Goal: Task Accomplishment & Management: Complete application form

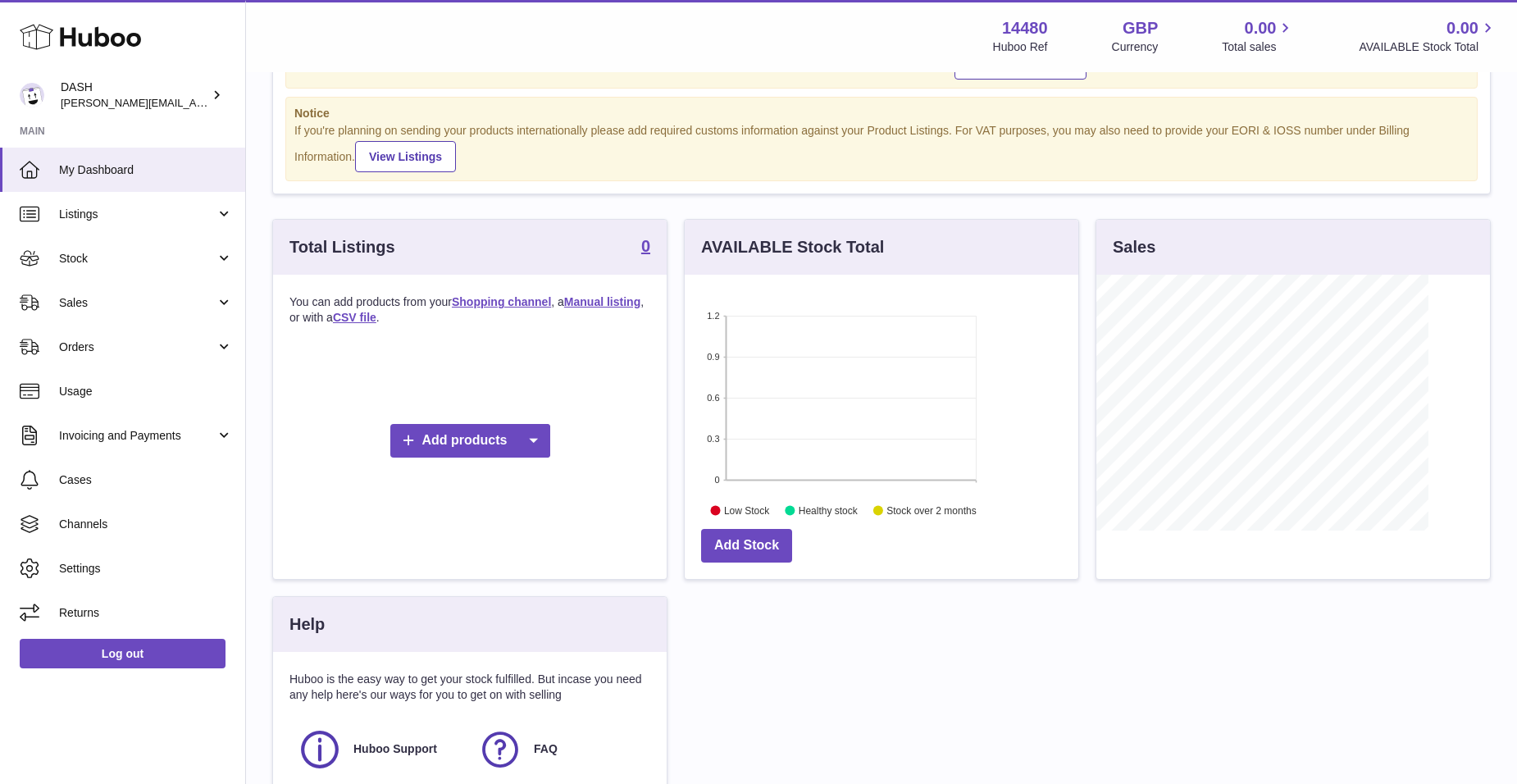
scroll to position [256, 393]
click at [228, 349] on link "Orders" at bounding box center [122, 347] width 246 height 44
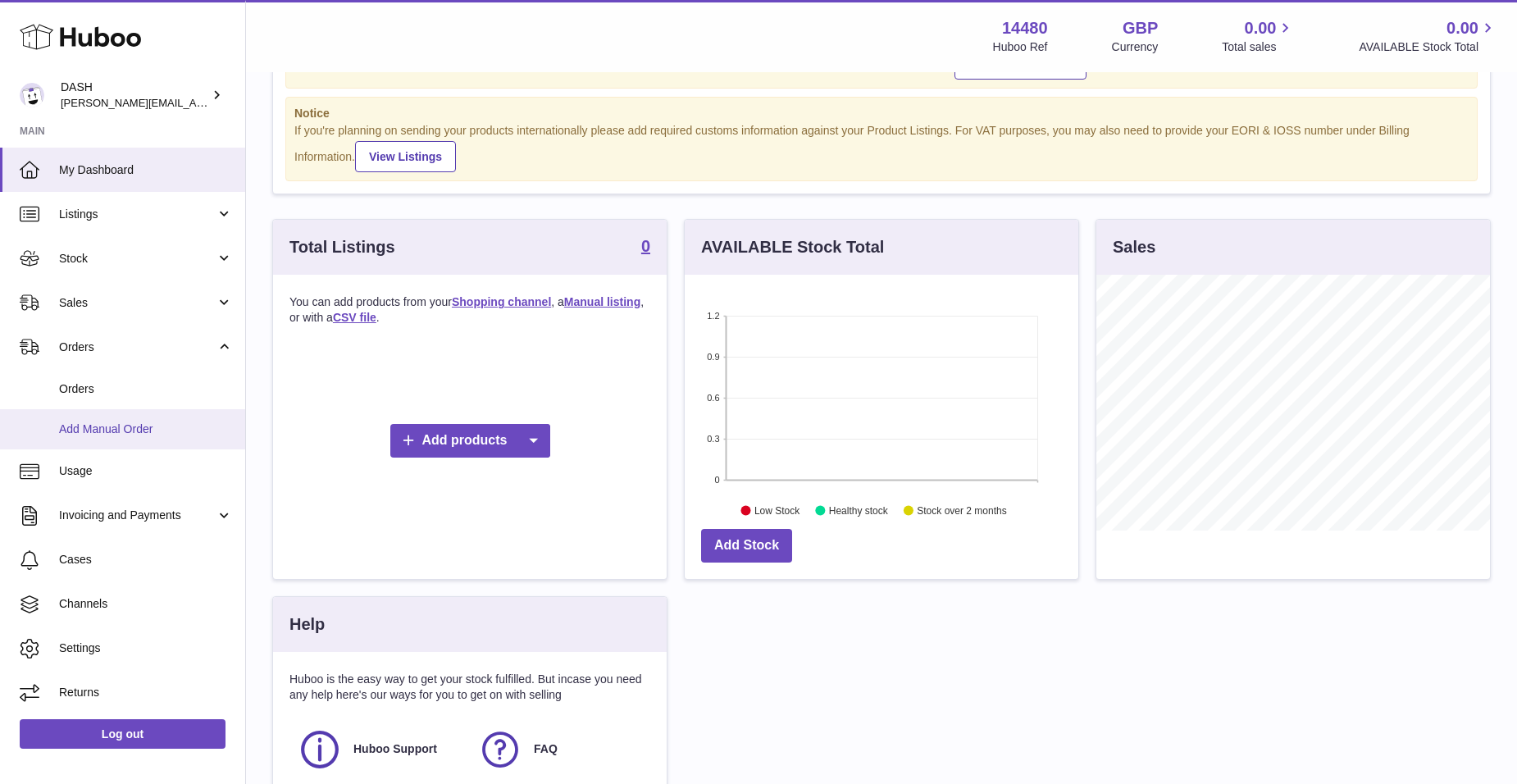
click at [161, 418] on link "Add Manual Order" at bounding box center [122, 429] width 246 height 40
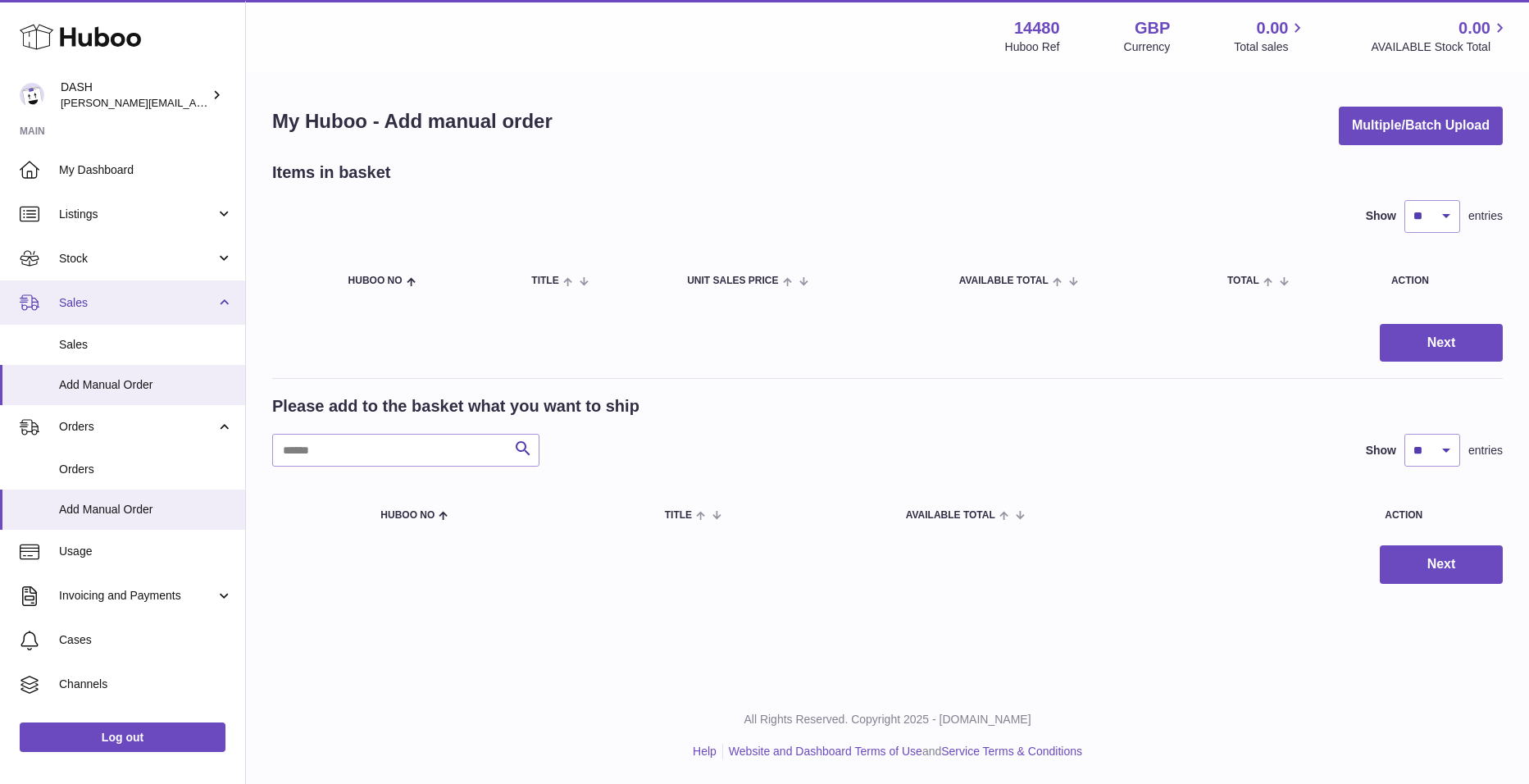
click at [105, 302] on span "Sales" at bounding box center [137, 302] width 156 height 15
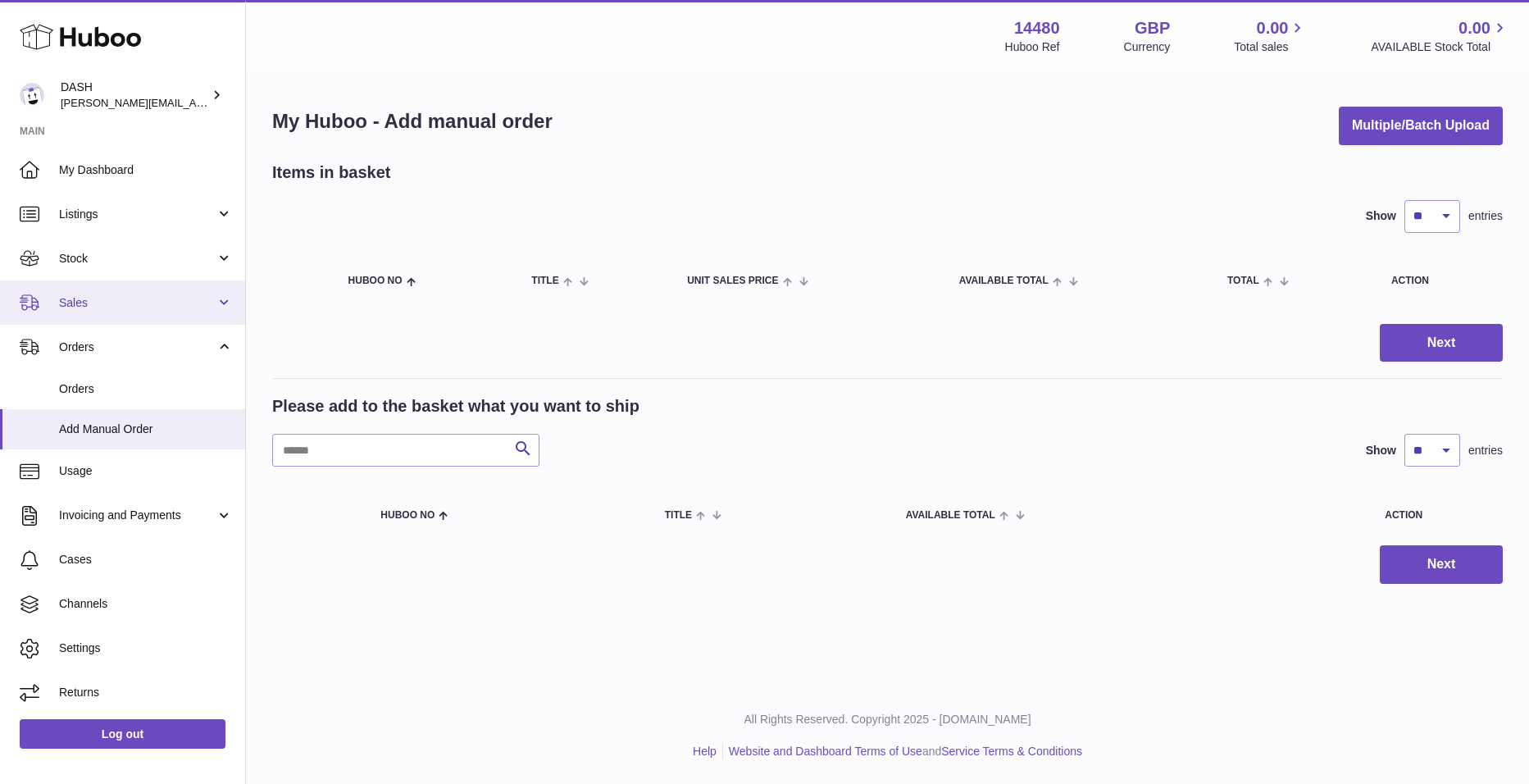
click at [70, 295] on span "Sales" at bounding box center [137, 302] width 156 height 15
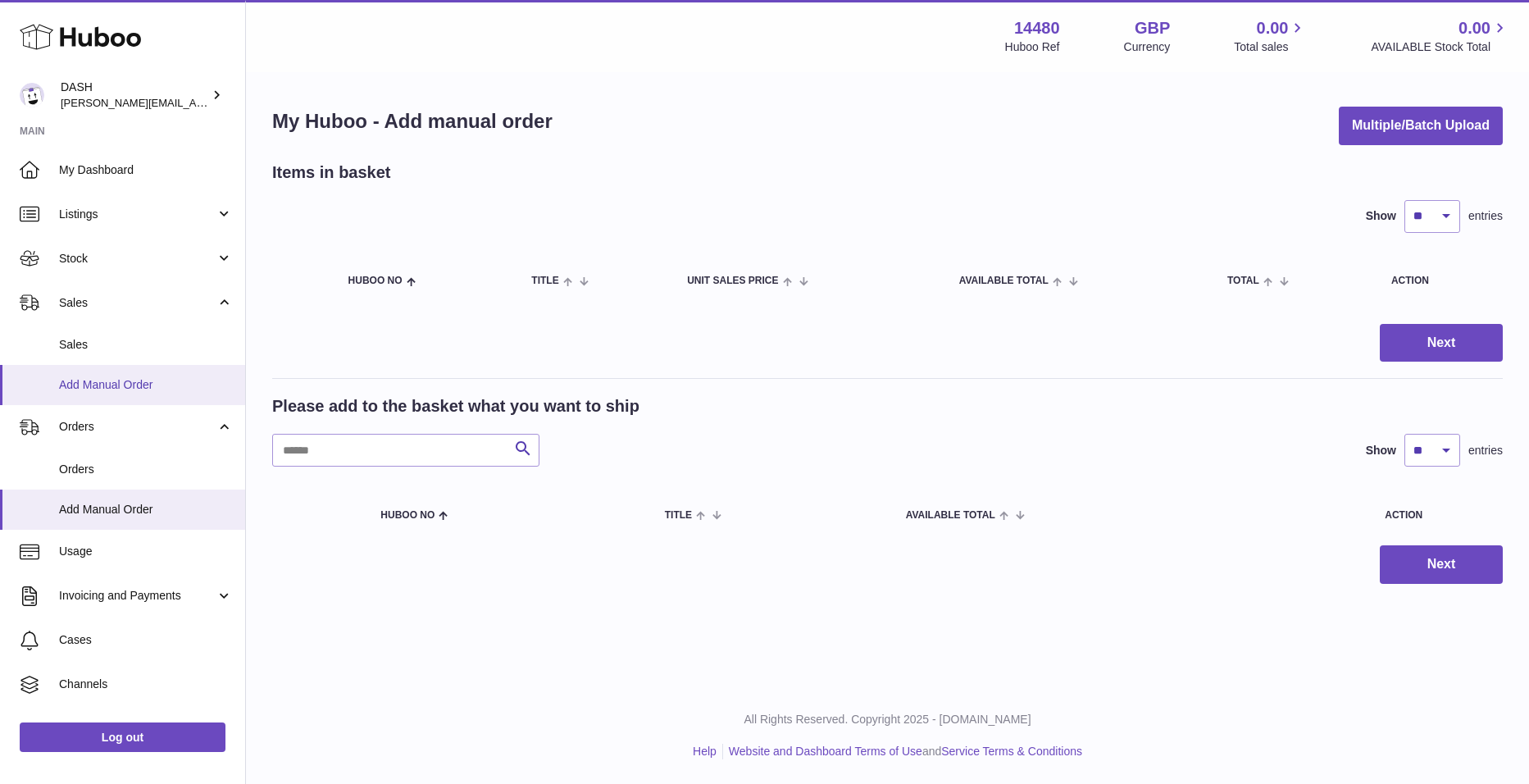
click at [74, 386] on span "Add Manual Order" at bounding box center [145, 385] width 174 height 15
click at [482, 448] on input "text" at bounding box center [405, 450] width 268 height 33
click at [1444, 444] on select "** ** ** ***" at bounding box center [1432, 450] width 56 height 33
click at [426, 455] on input "*********" at bounding box center [405, 450] width 268 height 33
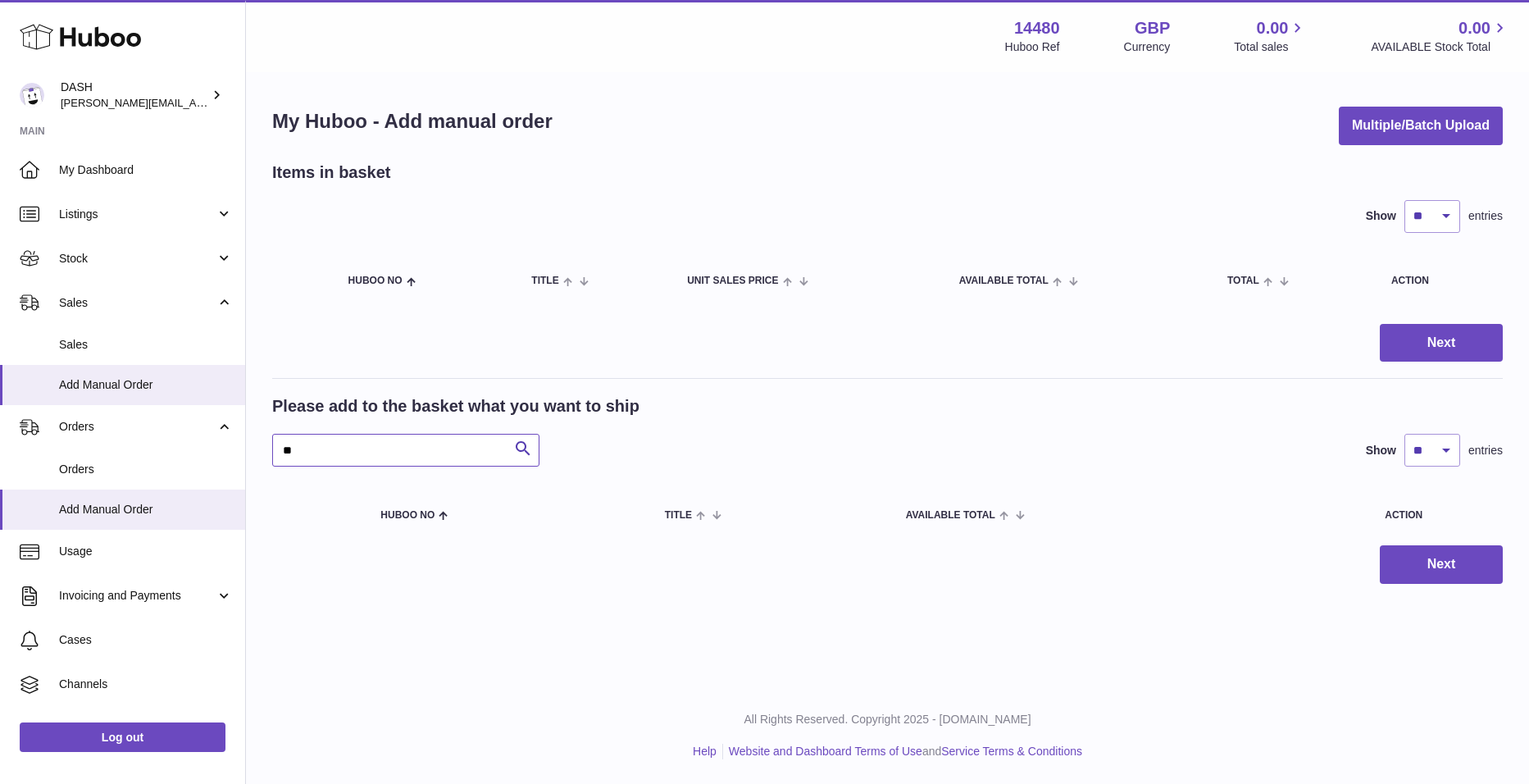
type input "*"
click at [520, 451] on icon "submit" at bounding box center [522, 448] width 20 height 20
click at [522, 440] on icon "submit" at bounding box center [522, 448] width 20 height 20
click at [465, 454] on input "****" at bounding box center [405, 450] width 268 height 33
type input "*"
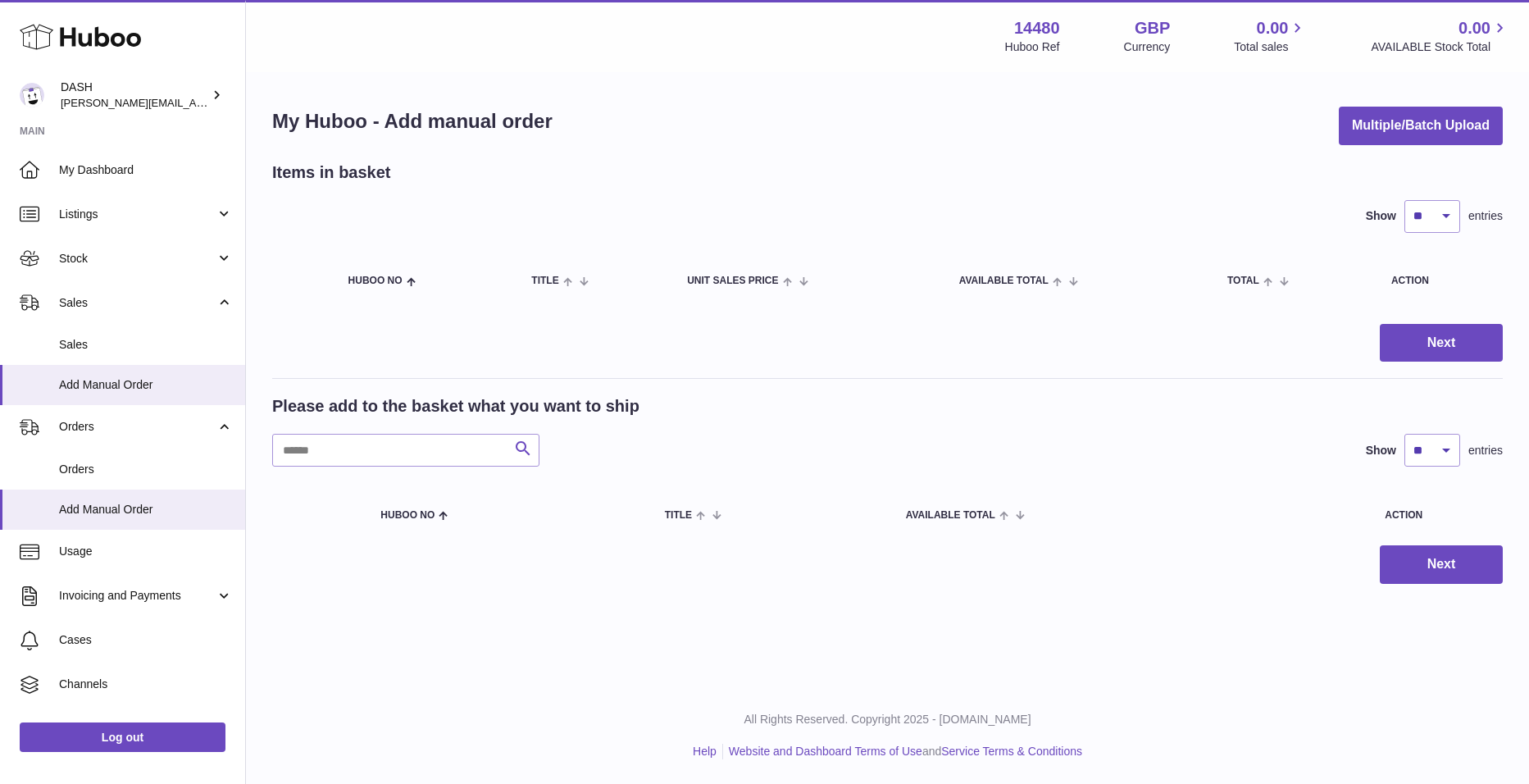
click at [523, 451] on icon "submit" at bounding box center [522, 448] width 20 height 20
click at [426, 514] on span "Huboo no" at bounding box center [408, 515] width 54 height 11
click at [420, 513] on span "Huboo no" at bounding box center [408, 515] width 54 height 11
click at [671, 513] on span "Title" at bounding box center [679, 515] width 27 height 11
click at [432, 462] on input "text" at bounding box center [405, 450] width 268 height 33
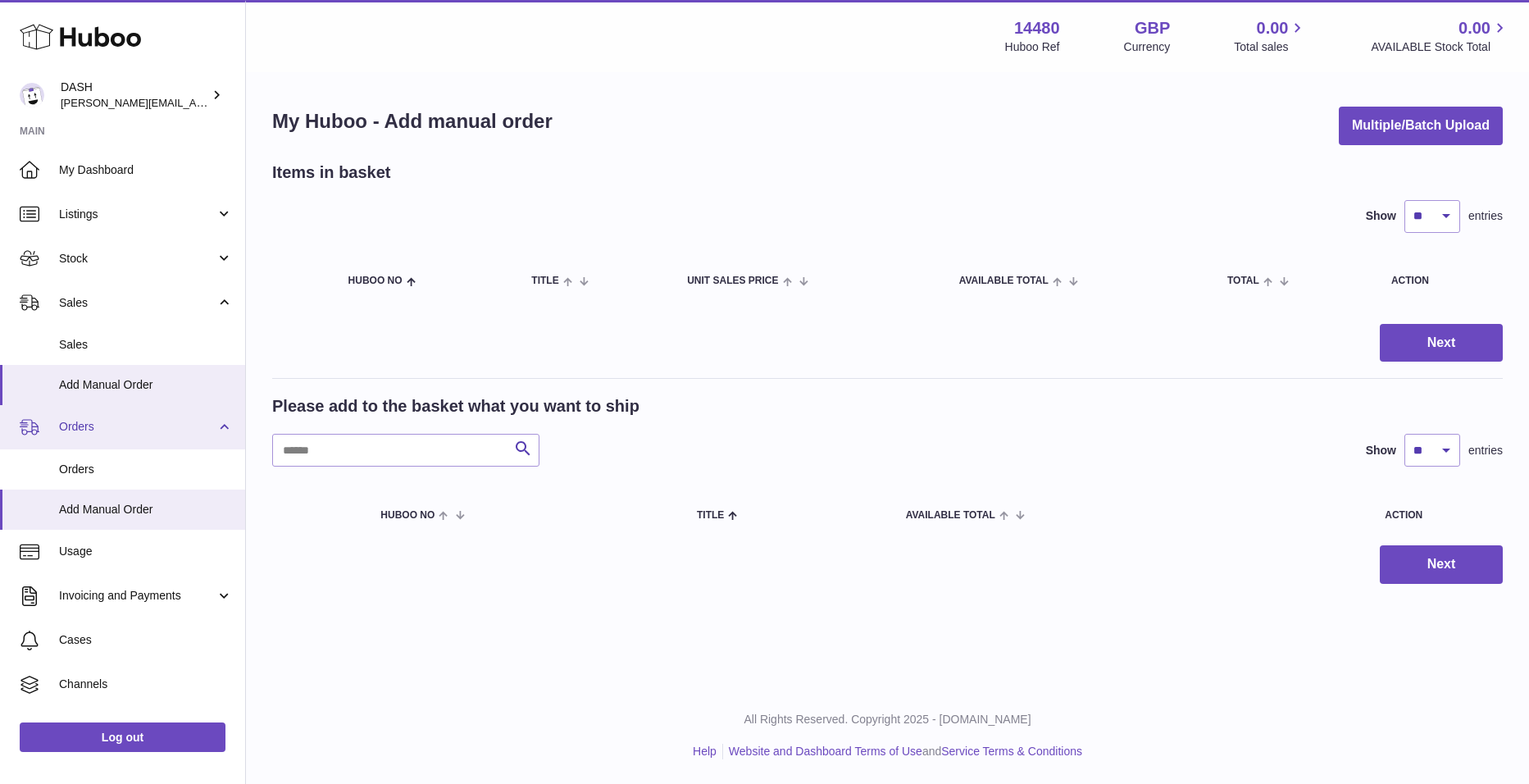
click at [221, 426] on link "Orders" at bounding box center [122, 427] width 245 height 44
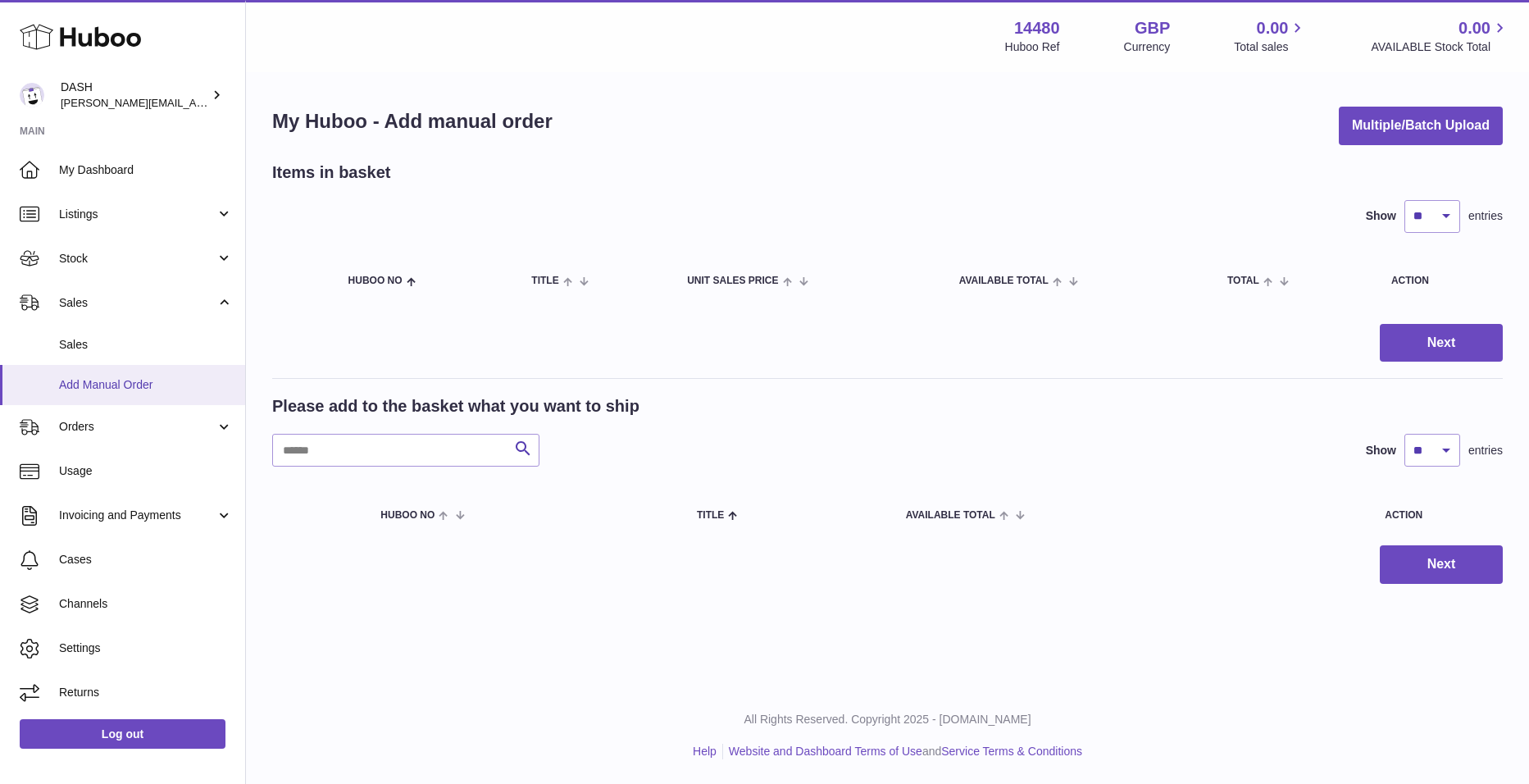
click at [187, 372] on link "Add Manual Order" at bounding box center [122, 384] width 245 height 40
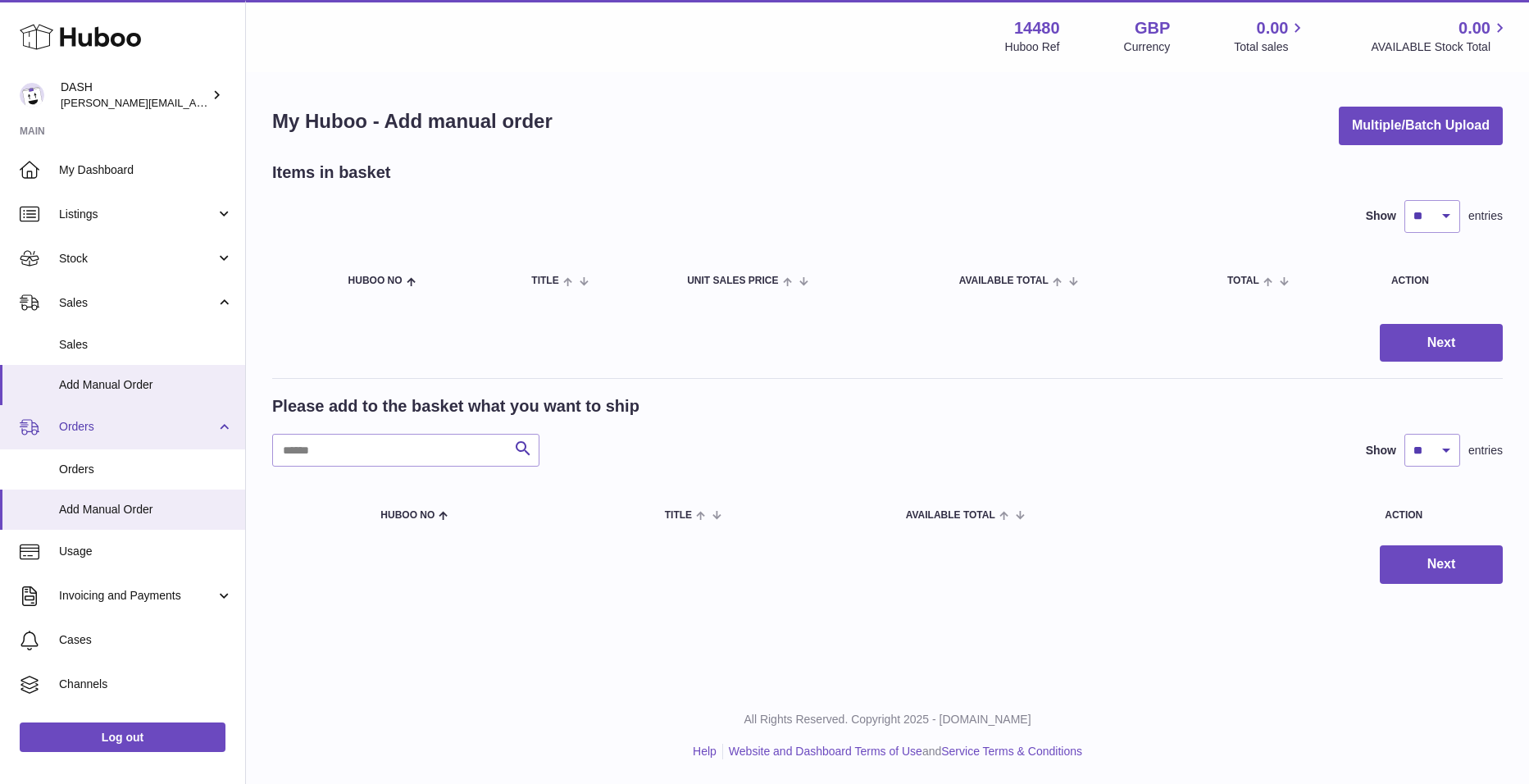
click at [219, 429] on link "Orders" at bounding box center [122, 427] width 245 height 44
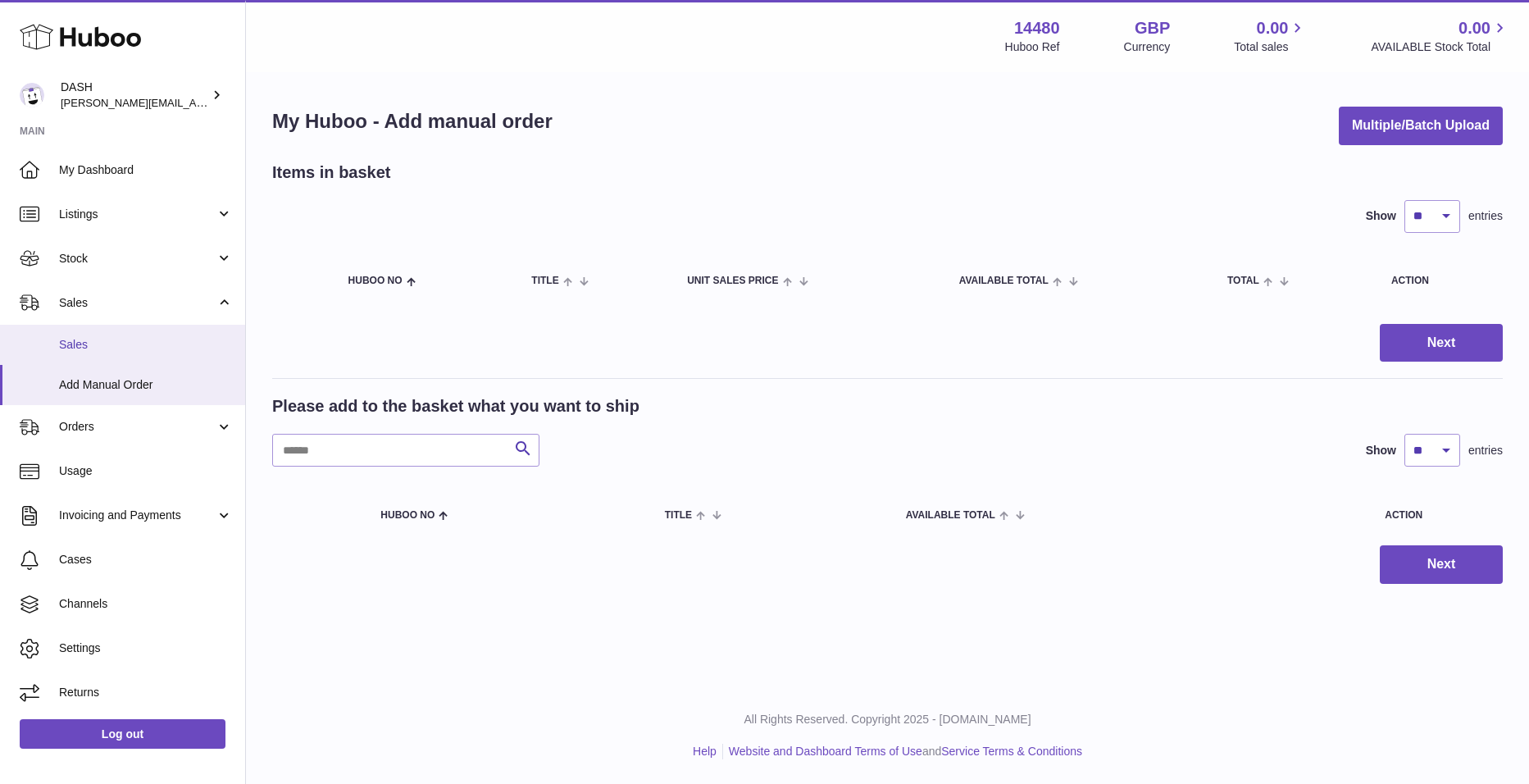
click at [67, 341] on span "Sales" at bounding box center [145, 345] width 174 height 15
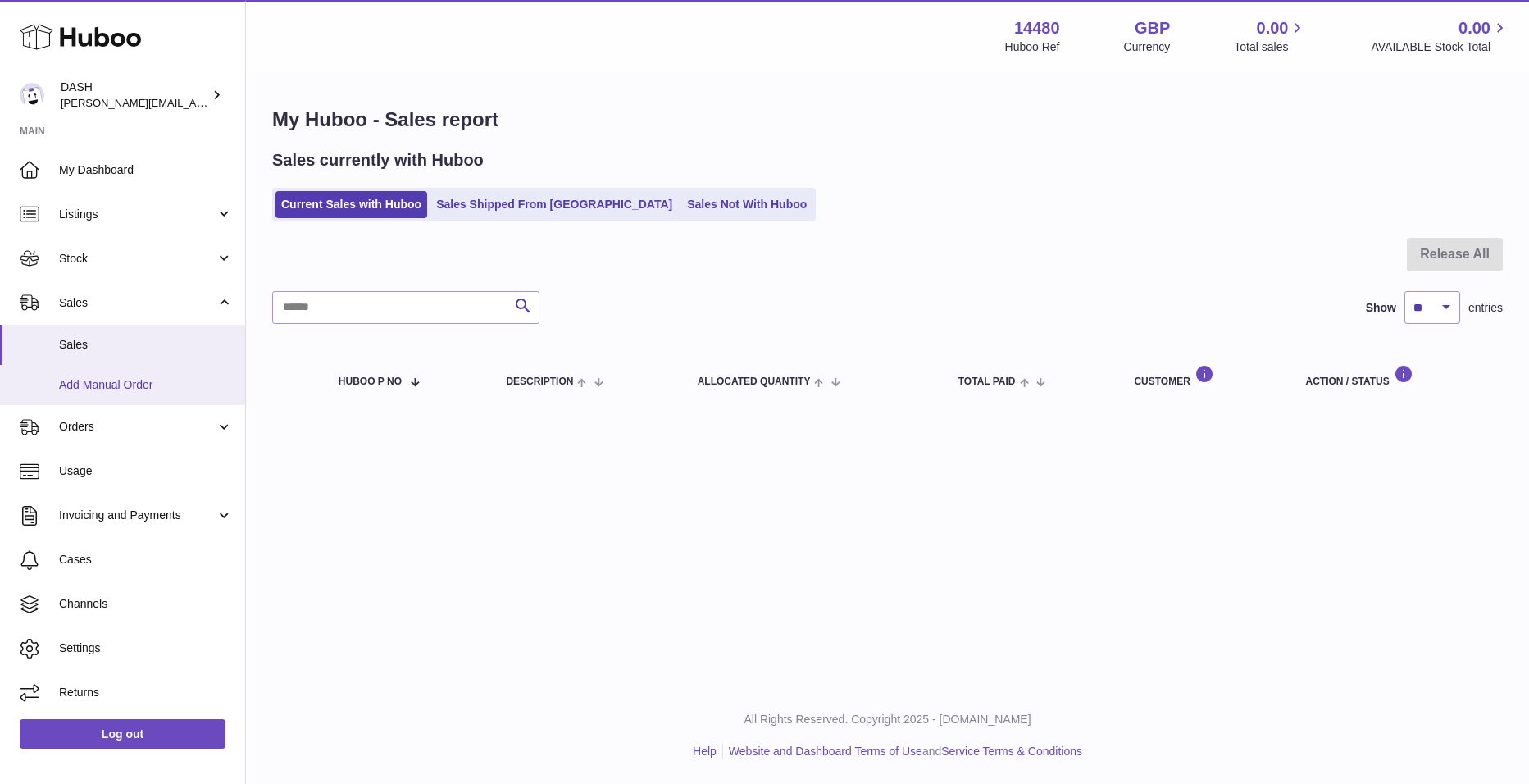
click at [93, 381] on span "Add Manual Order" at bounding box center [145, 385] width 174 height 15
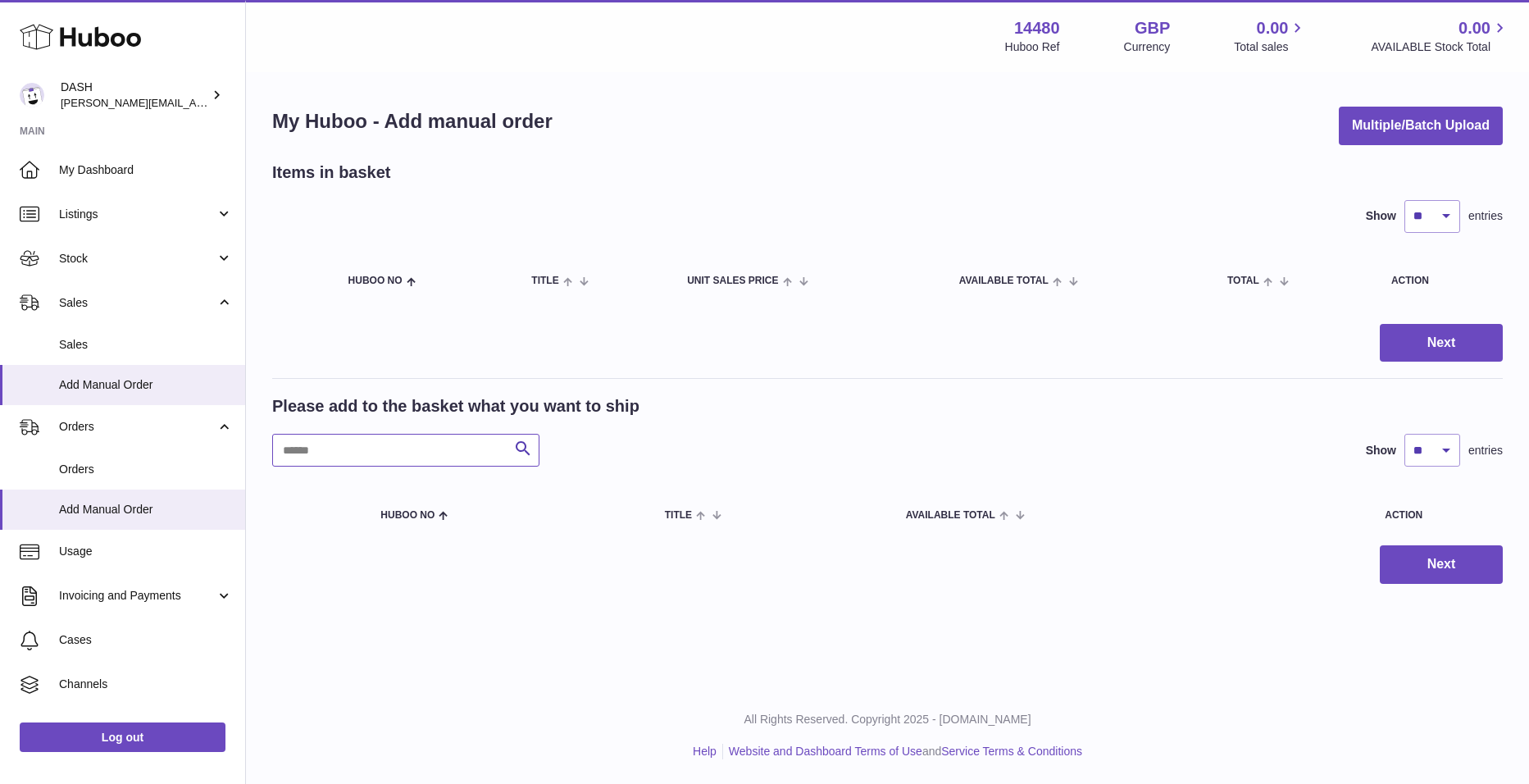
click at [321, 453] on input "text" at bounding box center [405, 450] width 268 height 33
type input "****"
click at [106, 169] on span "My Dashboard" at bounding box center [145, 170] width 174 height 15
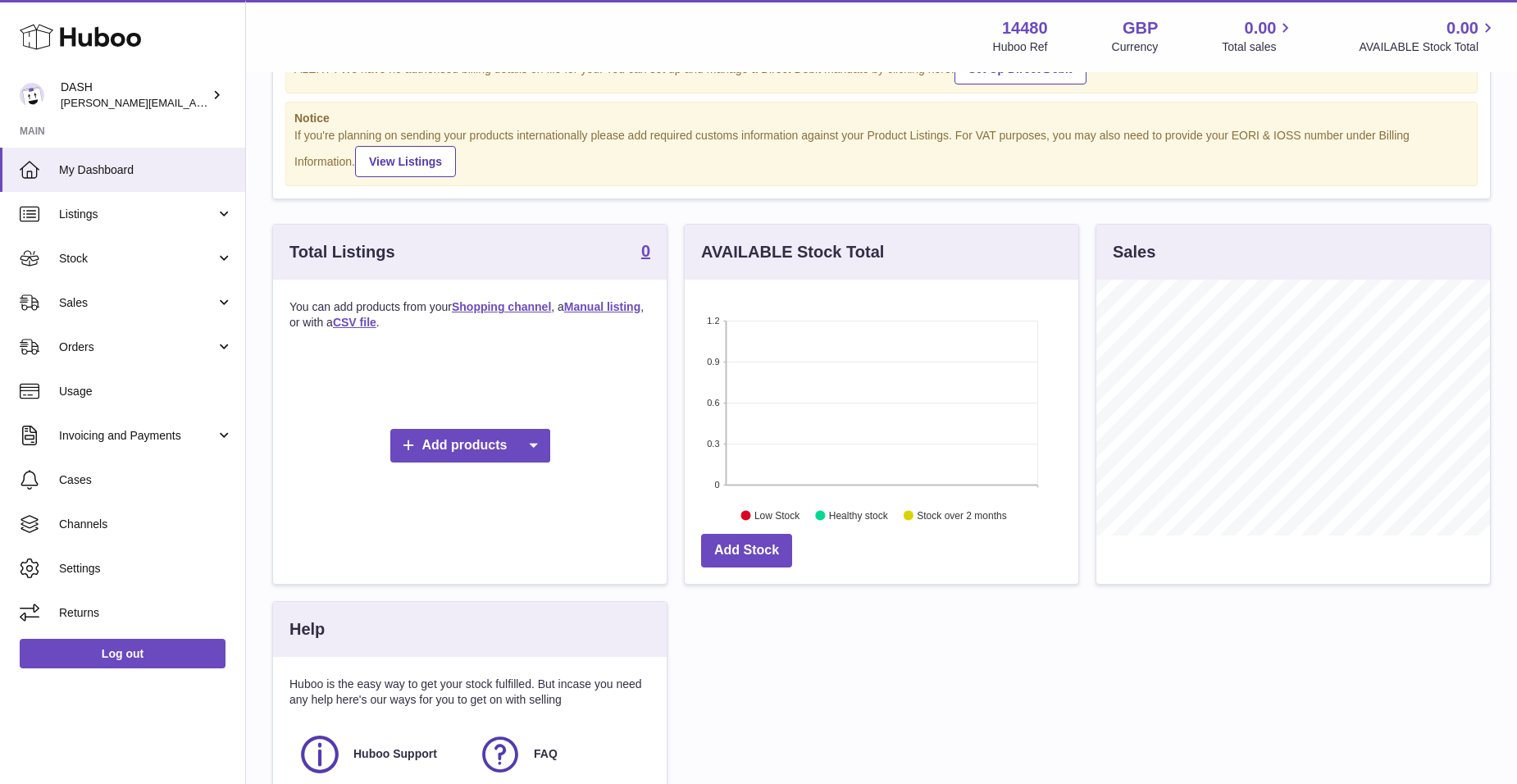
scroll to position [88, 0]
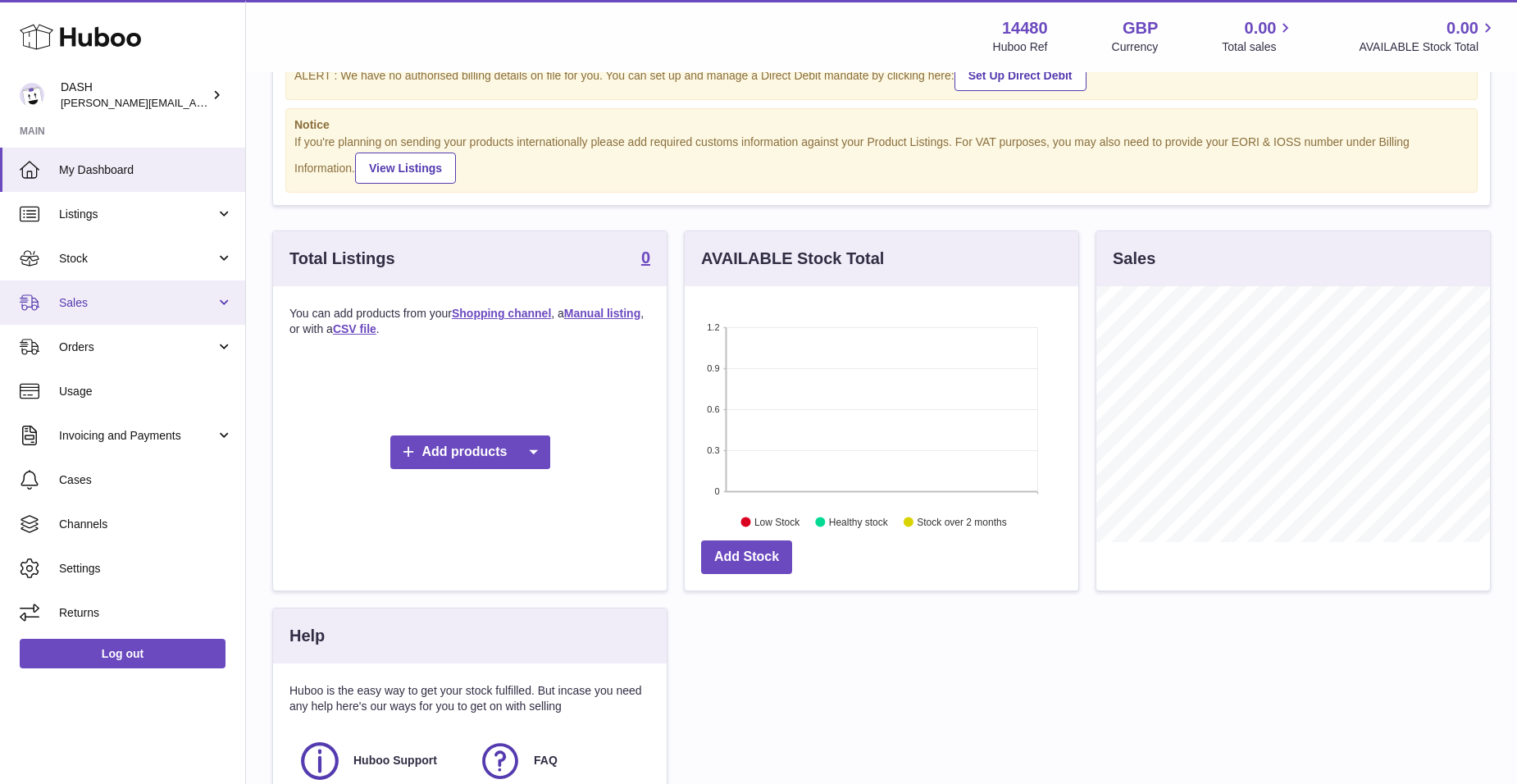
click at [157, 313] on link "Sales" at bounding box center [122, 302] width 246 height 44
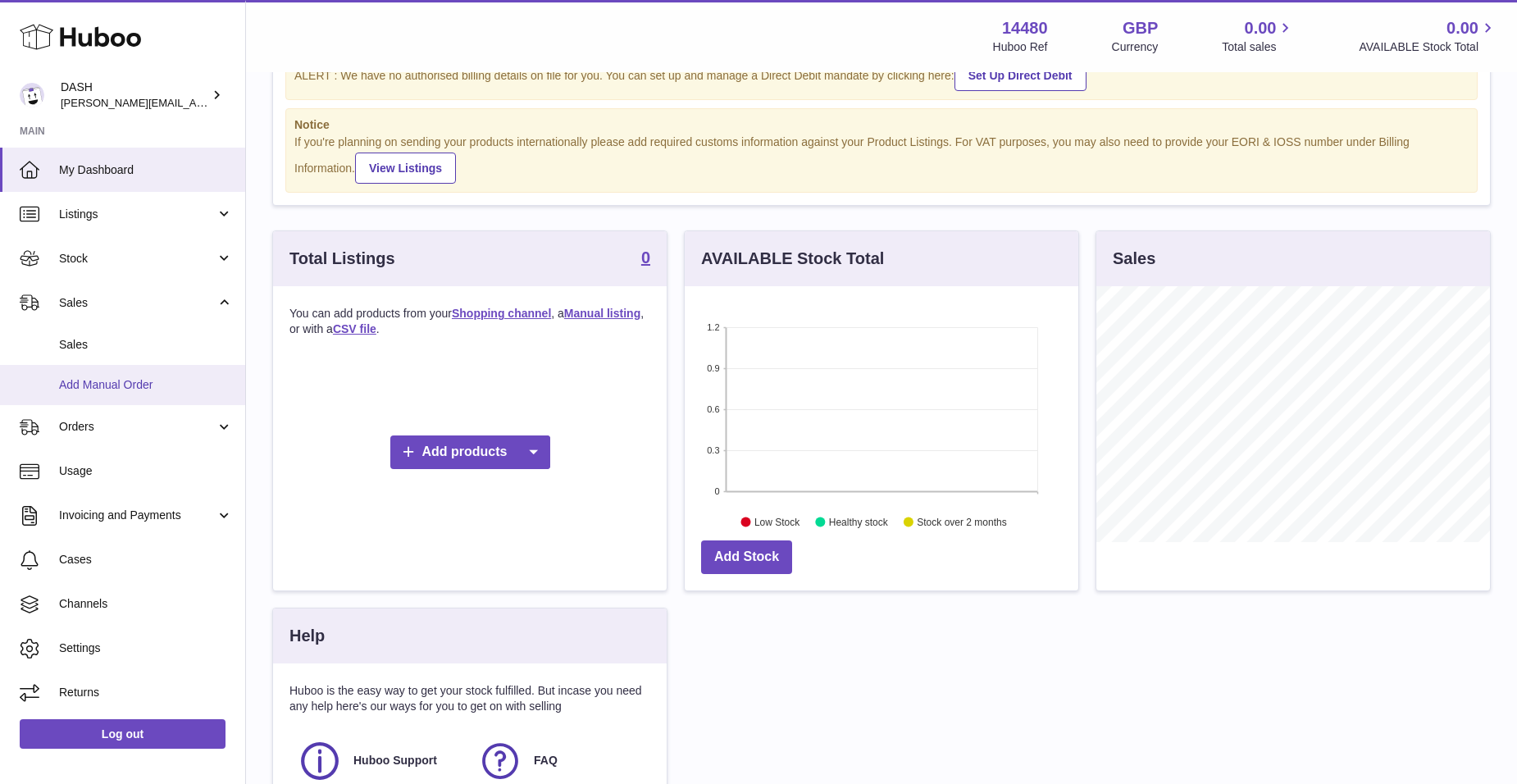
click at [116, 387] on span "Add Manual Order" at bounding box center [145, 385] width 174 height 15
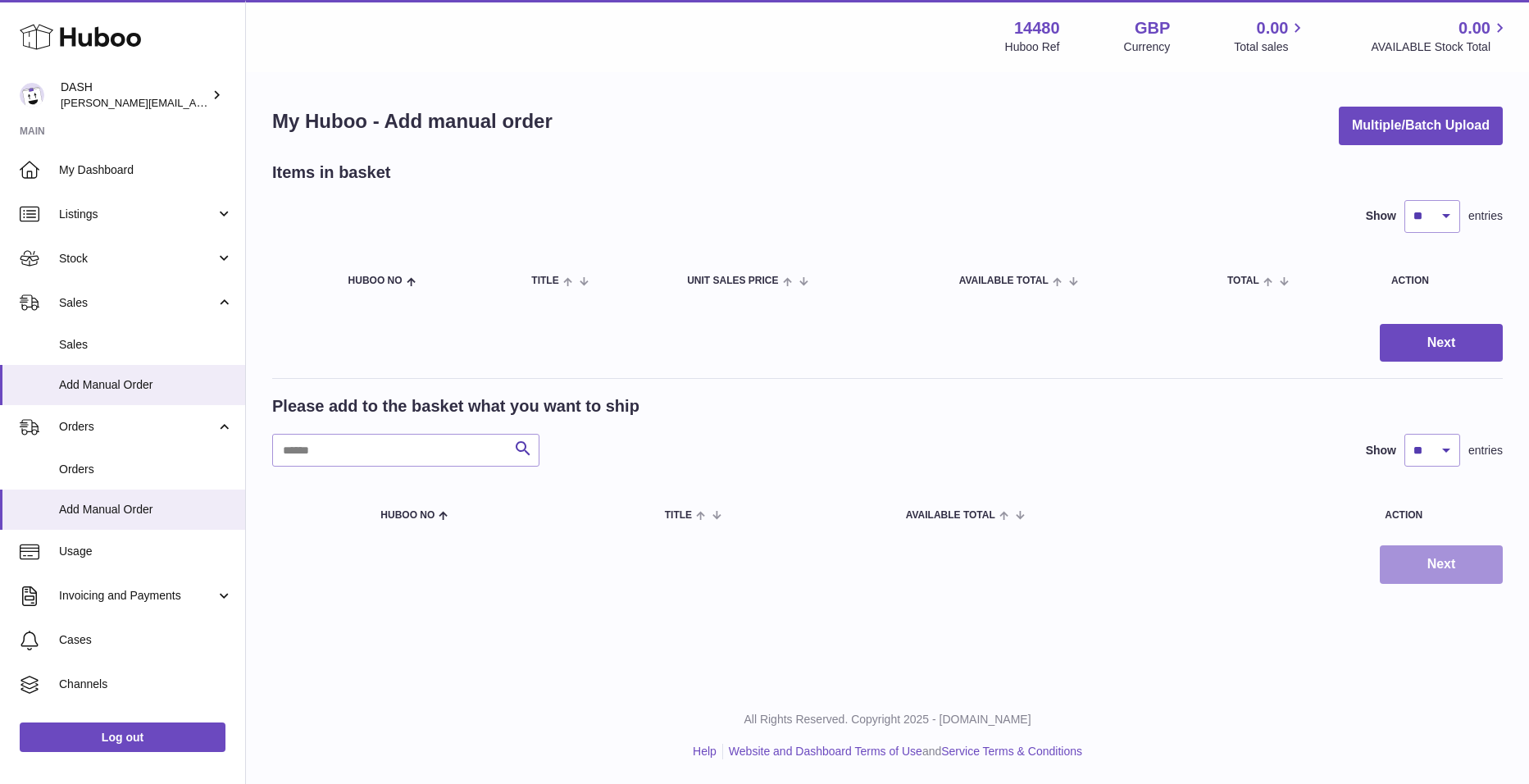
click at [1406, 564] on button "Next" at bounding box center [1441, 564] width 123 height 38
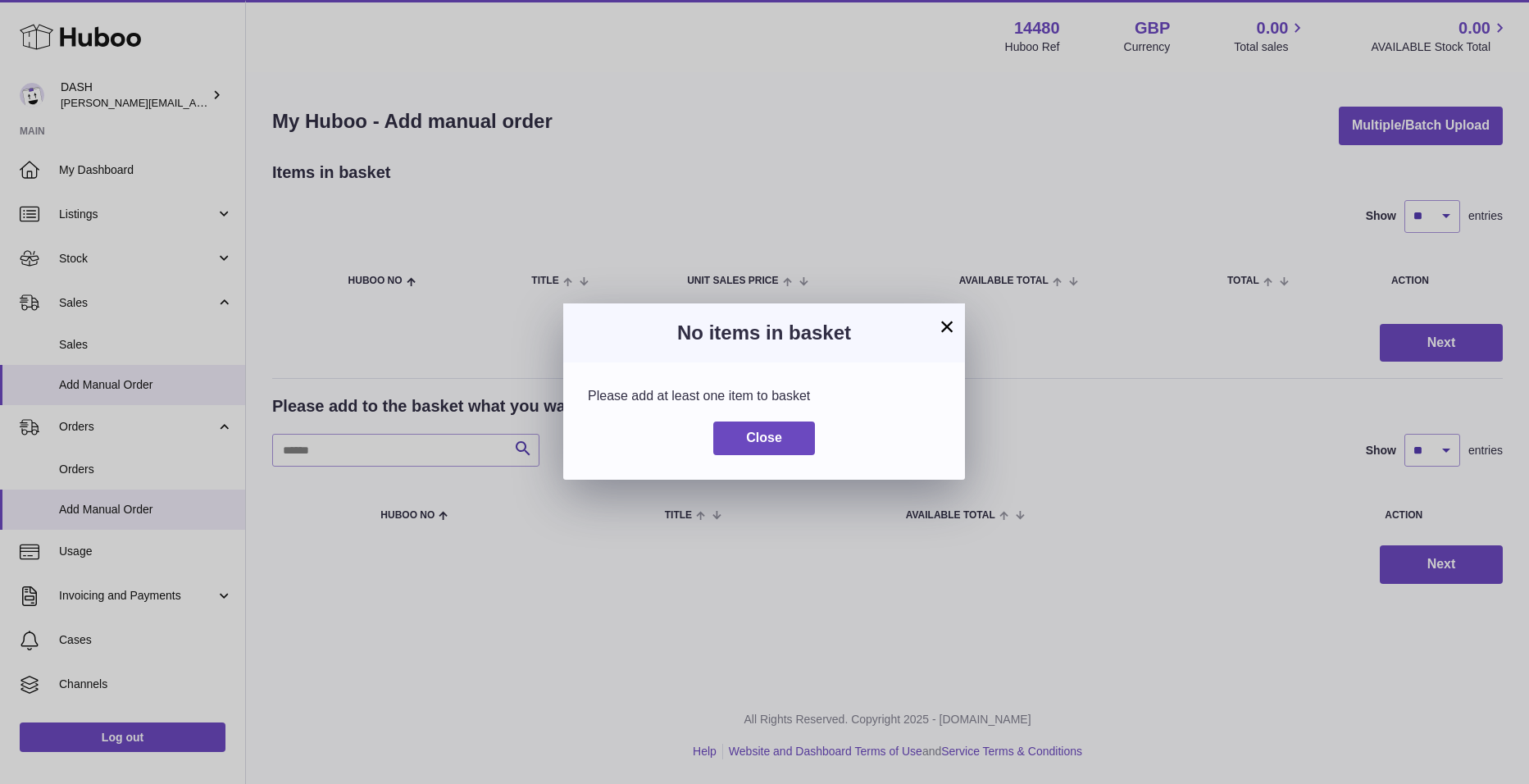
click at [941, 327] on button "×" at bounding box center [946, 326] width 20 height 20
